Goal: Task Accomplishment & Management: Manage account settings

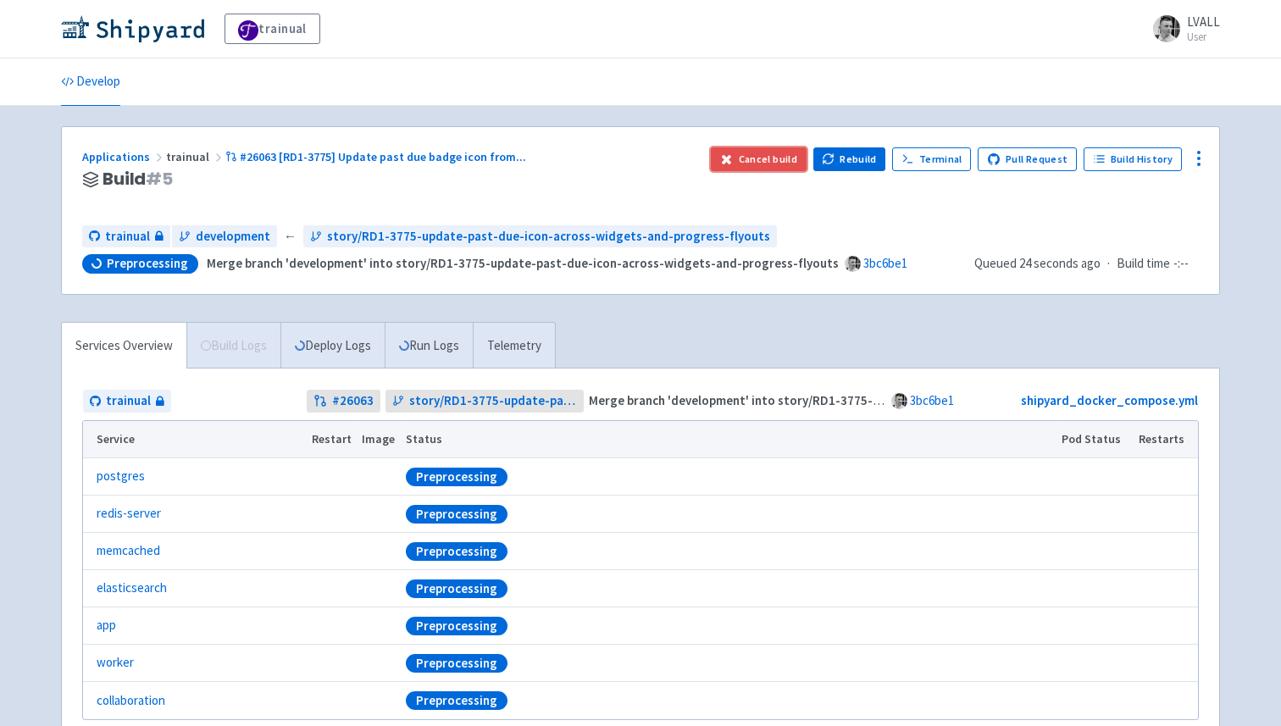
click at [774, 168] on button "Cancel build" at bounding box center [759, 159] width 96 height 24
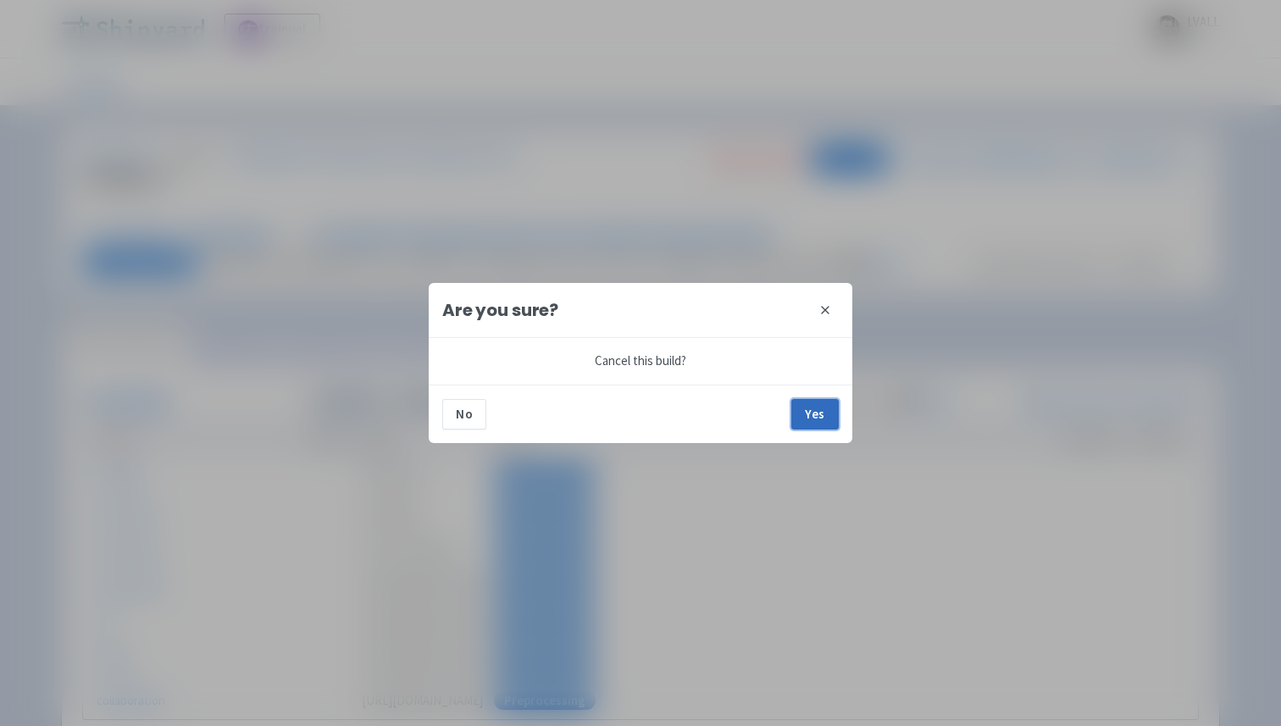
click at [807, 416] on button "Yes" at bounding box center [814, 414] width 47 height 31
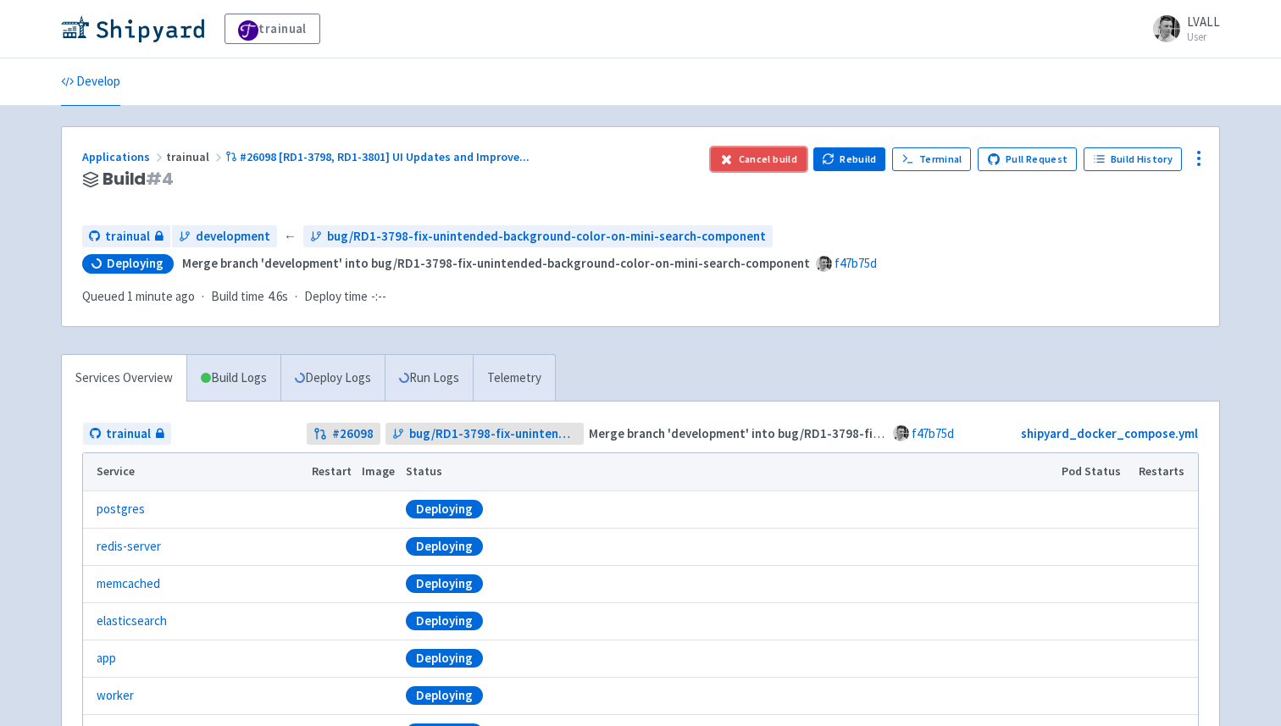
click at [769, 170] on button "Cancel build" at bounding box center [759, 159] width 96 height 24
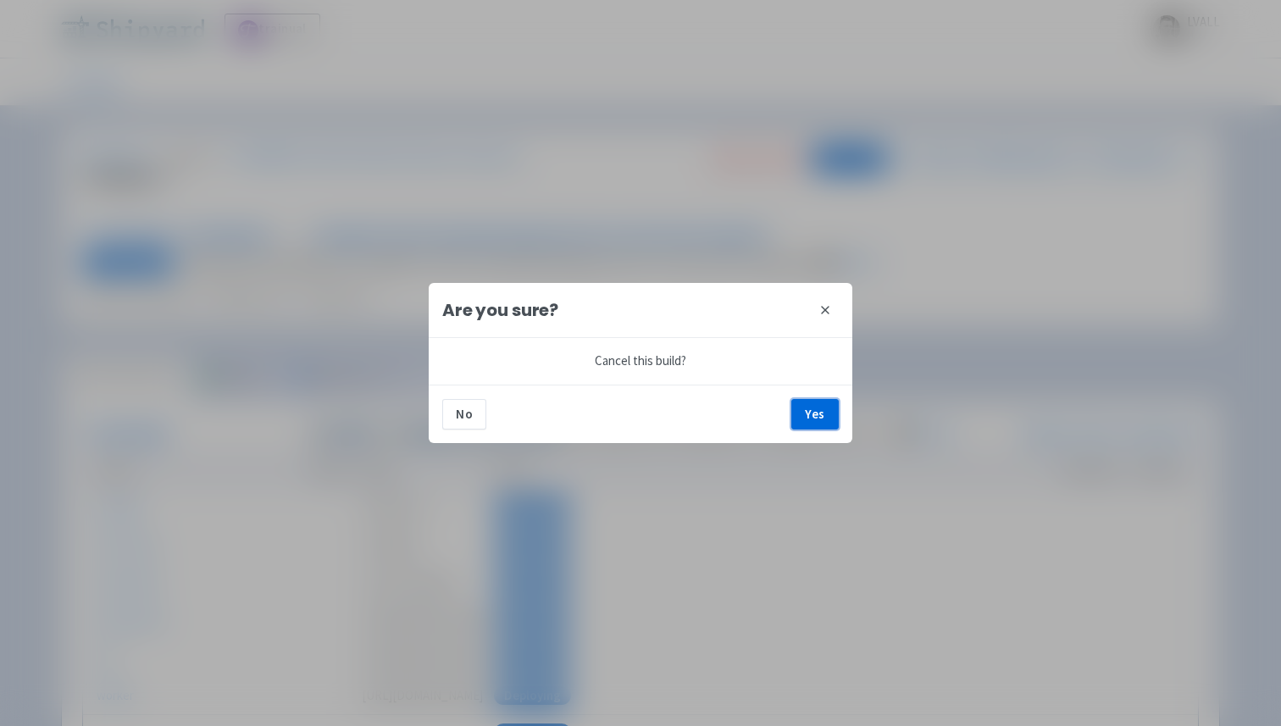
click at [807, 428] on button "Yes" at bounding box center [814, 414] width 47 height 31
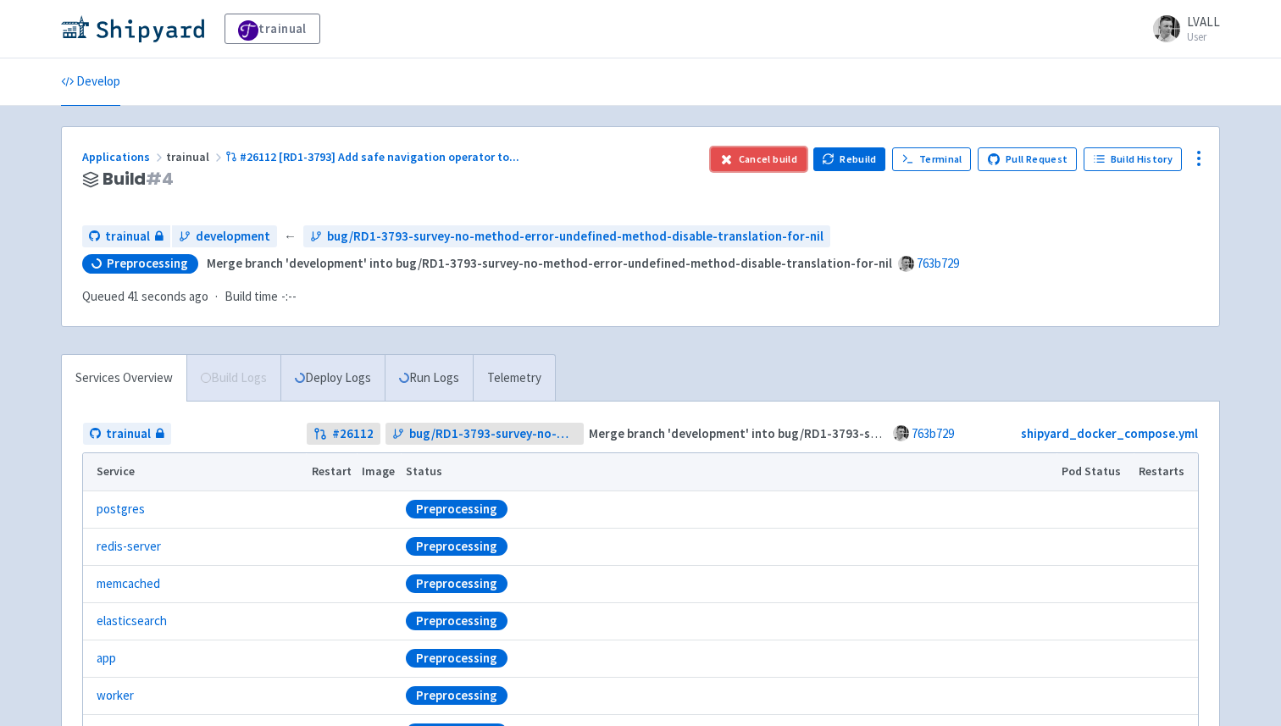
click at [752, 154] on button "Cancel build" at bounding box center [759, 159] width 96 height 24
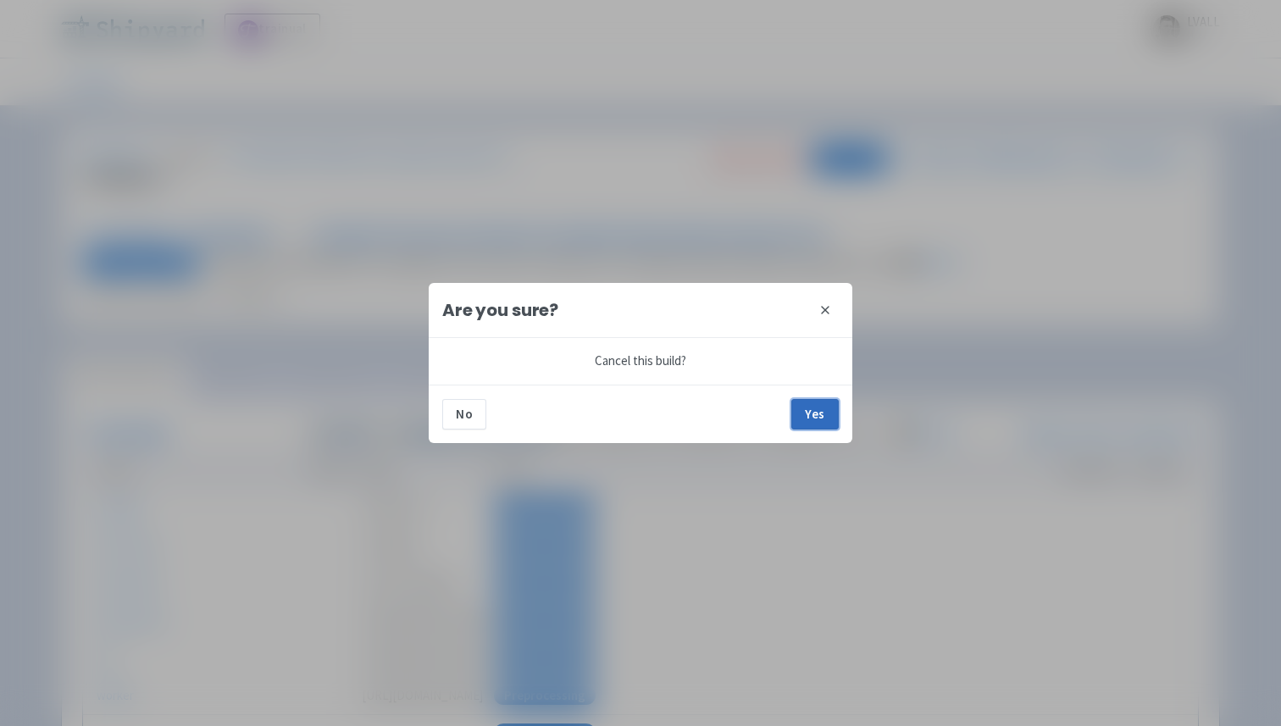
click at [806, 418] on button "Yes" at bounding box center [814, 414] width 47 height 31
